Goal: Navigation & Orientation: Find specific page/section

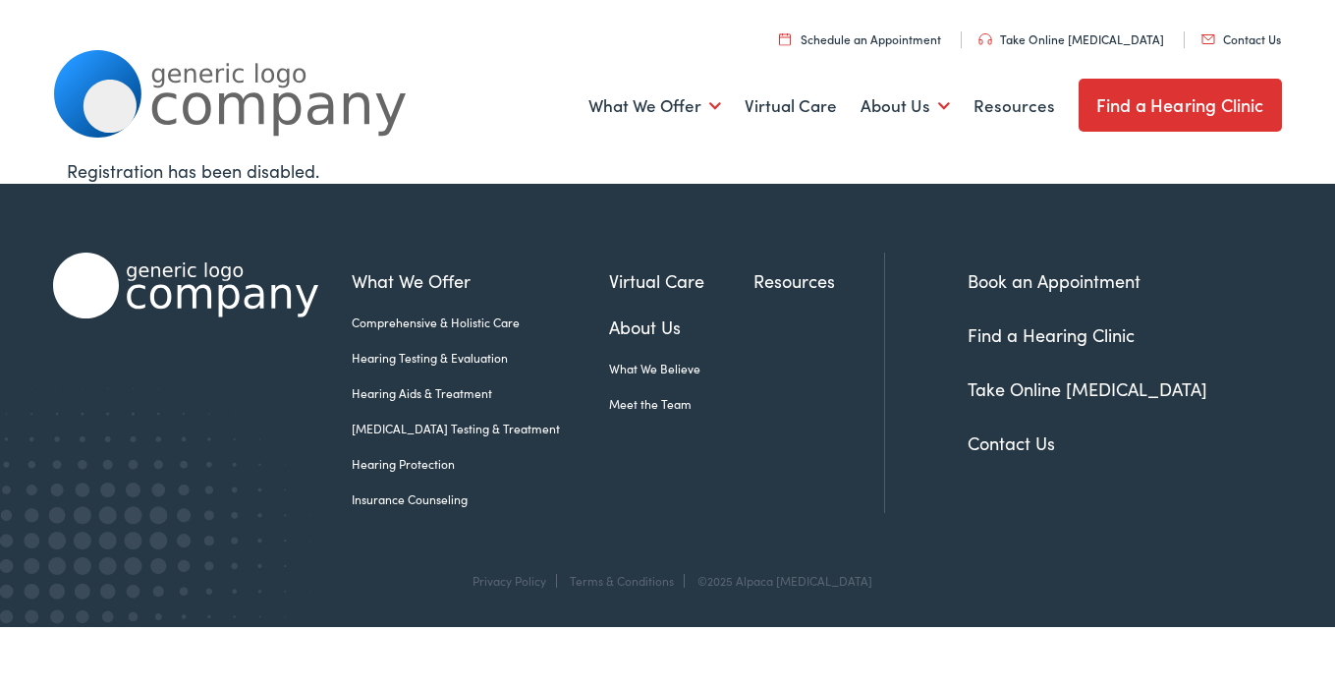
click at [1116, 104] on link "Find a Hearing Clinic" at bounding box center [1180, 105] width 203 height 53
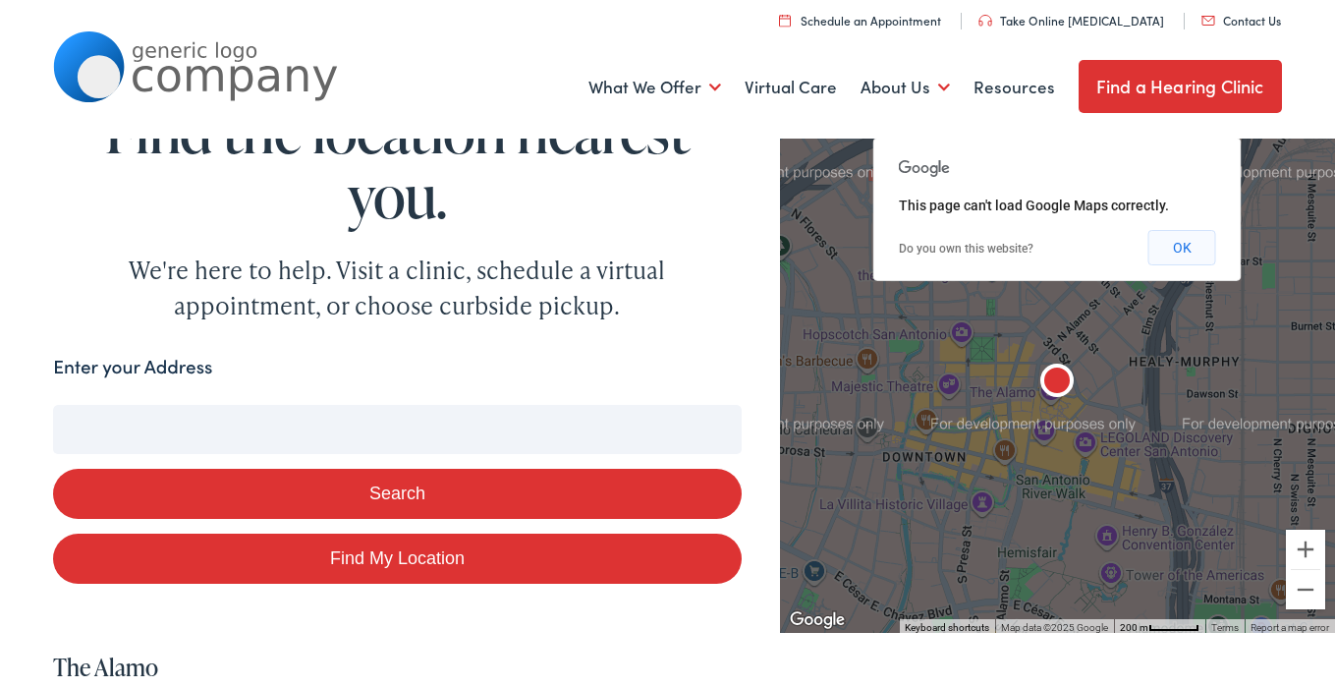
click at [1173, 246] on button "OK" at bounding box center [1182, 247] width 68 height 35
